Goal: Task Accomplishment & Management: Use online tool/utility

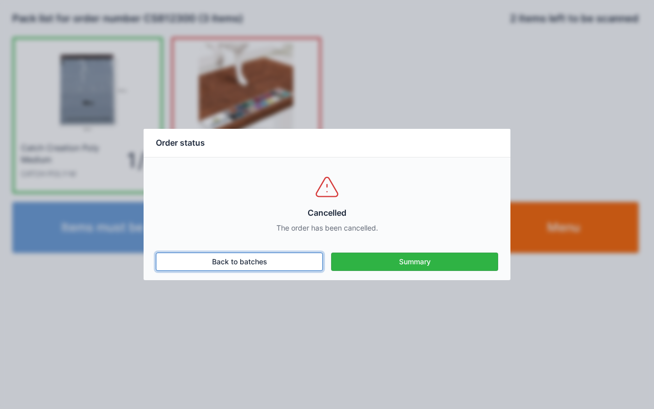
click at [242, 268] on link "Back to batches" at bounding box center [239, 261] width 167 height 18
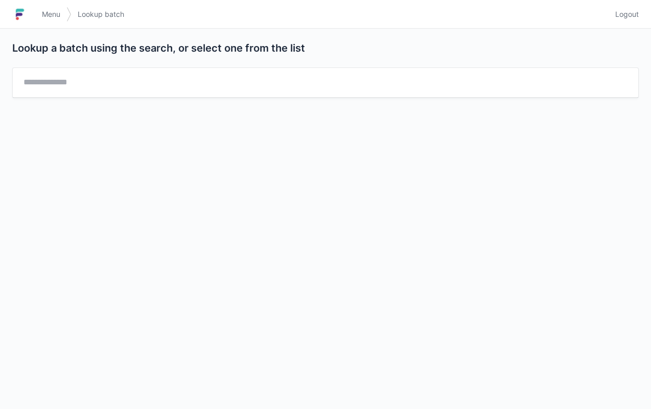
click at [50, 21] on link "Menu" at bounding box center [51, 14] width 31 height 18
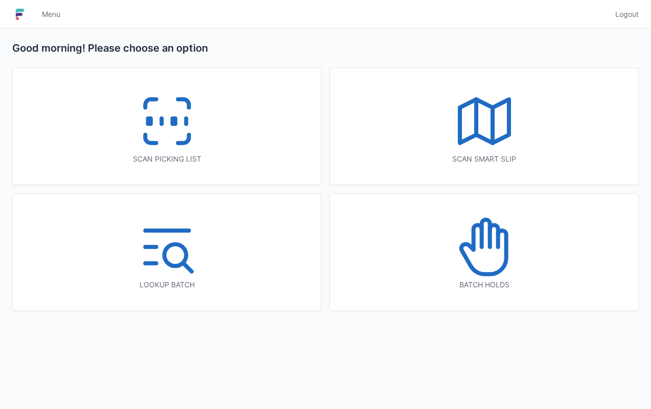
click at [167, 125] on icon at bounding box center [166, 120] width 65 height 65
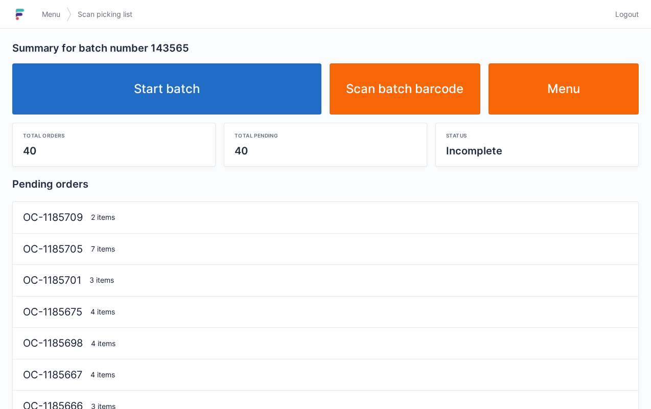
click at [164, 70] on link "Start batch" at bounding box center [166, 88] width 309 height 51
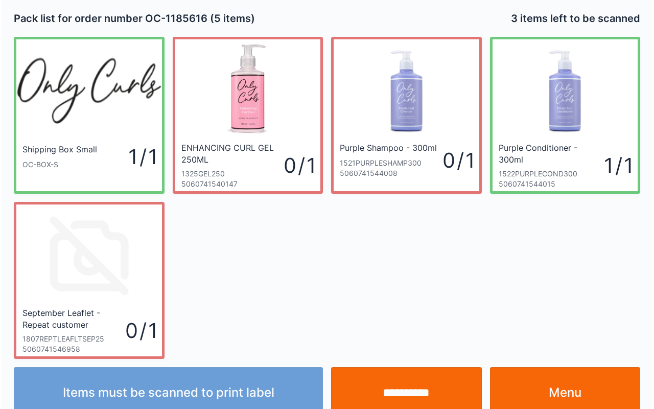
scroll to position [18, 0]
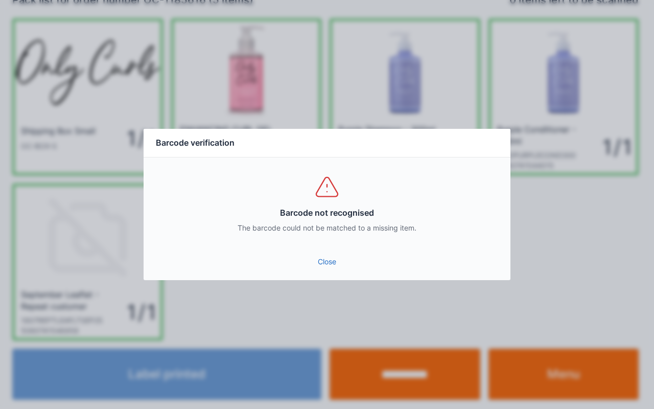
click at [313, 260] on link "Close" at bounding box center [327, 261] width 350 height 18
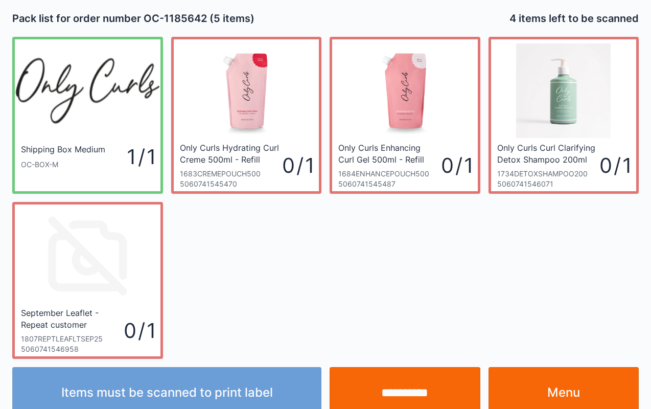
click at [410, 379] on input "**********" at bounding box center [404, 392] width 151 height 51
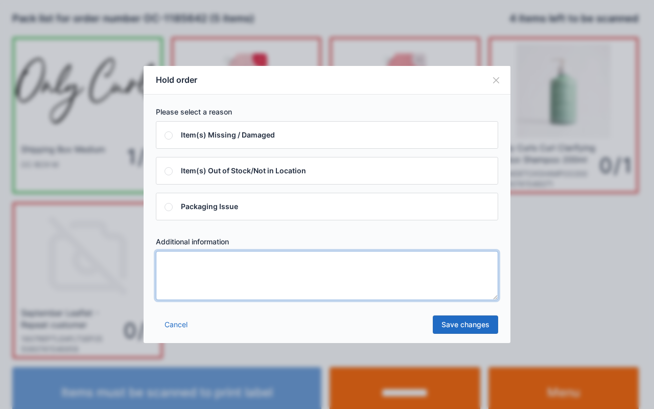
click at [346, 262] on textarea at bounding box center [327, 275] width 342 height 49
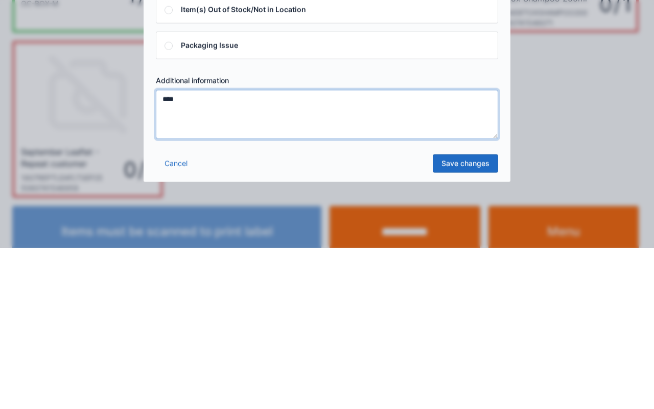
type textarea "****"
click at [473, 325] on link "Save changes" at bounding box center [465, 324] width 65 height 18
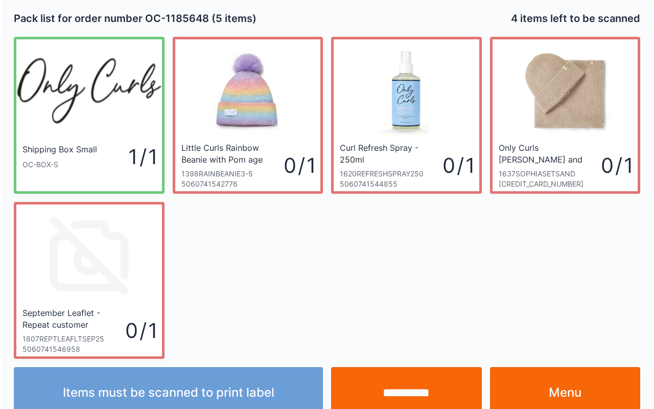
scroll to position [18, 0]
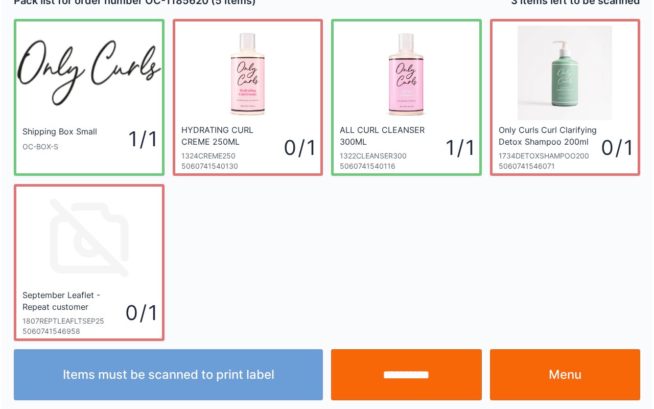
scroll to position [18, 0]
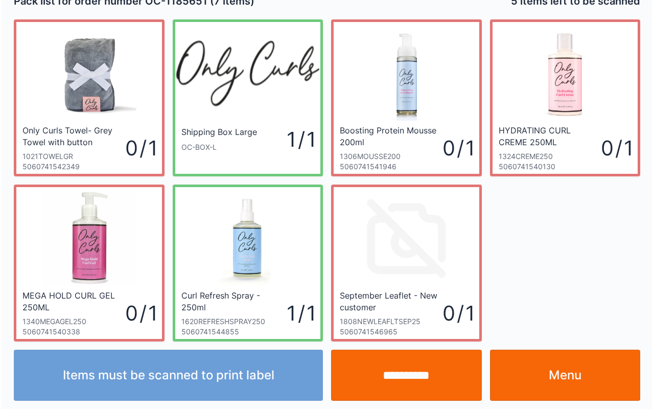
scroll to position [18, 0]
